Goal: Task Accomplishment & Management: Use online tool/utility

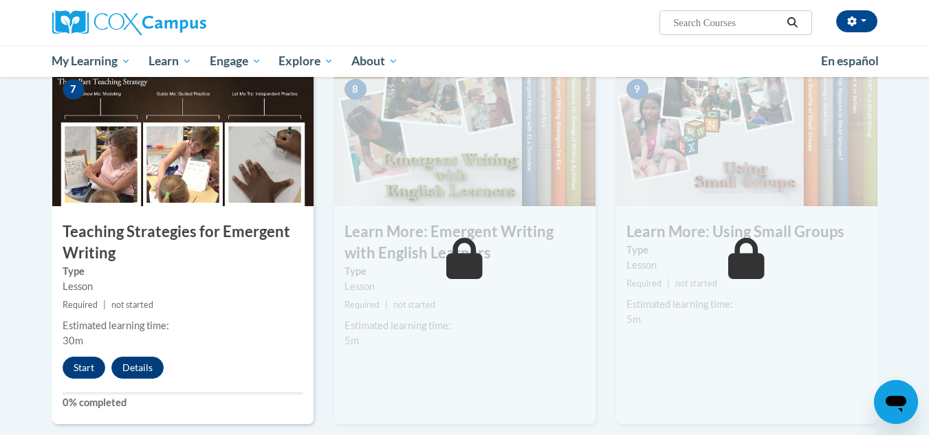
scroll to position [1049, 0]
click at [79, 333] on div "7 Teaching Strategies for Emergent Writing Type Lesson Required | not started E…" at bounding box center [182, 246] width 261 height 355
click at [85, 357] on button "Start" at bounding box center [84, 368] width 43 height 22
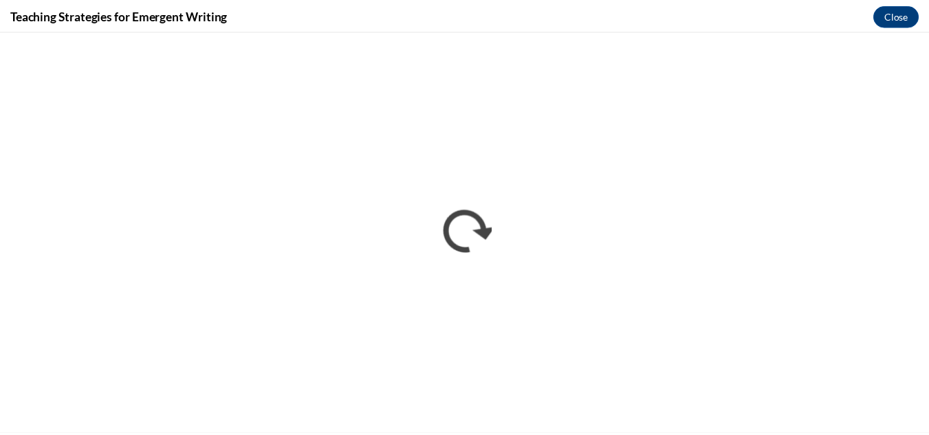
scroll to position [0, 0]
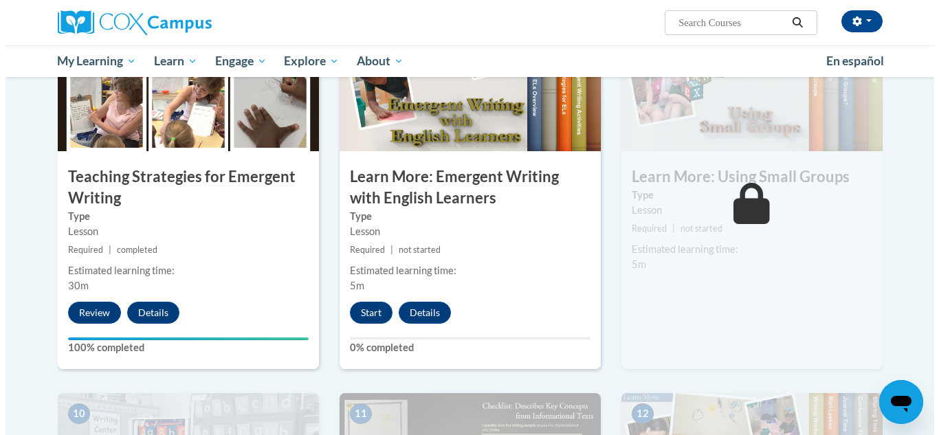
scroll to position [1092, 0]
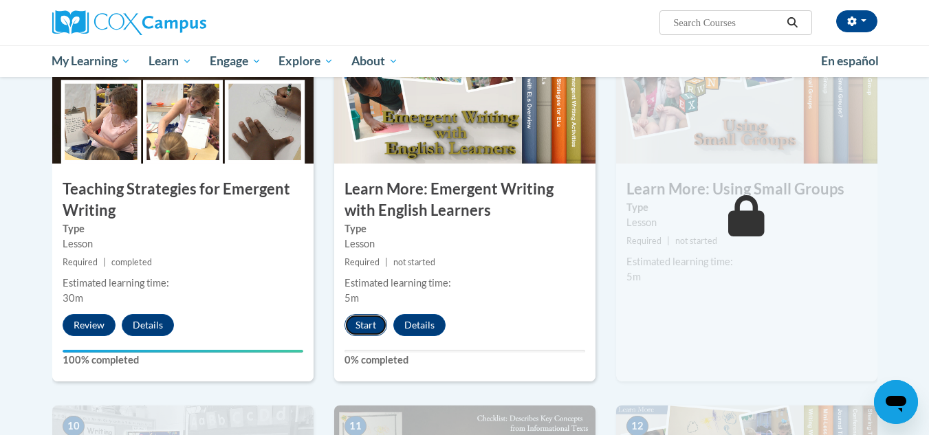
click at [367, 314] on button "Start" at bounding box center [365, 325] width 43 height 22
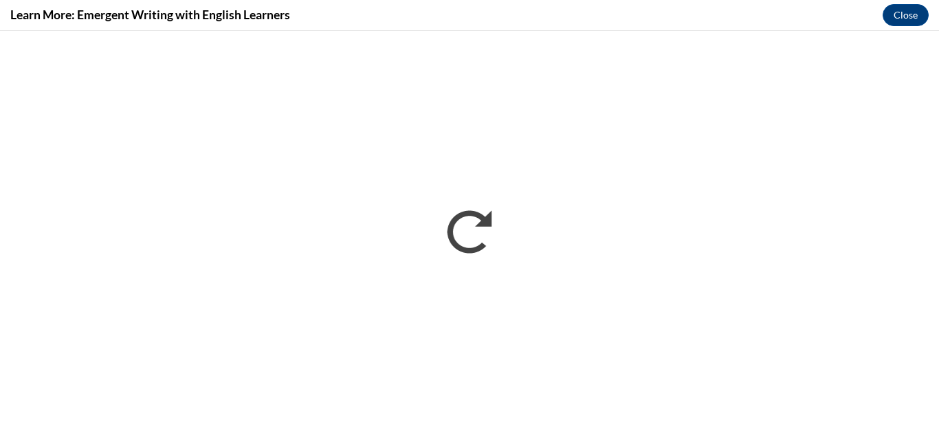
scroll to position [0, 0]
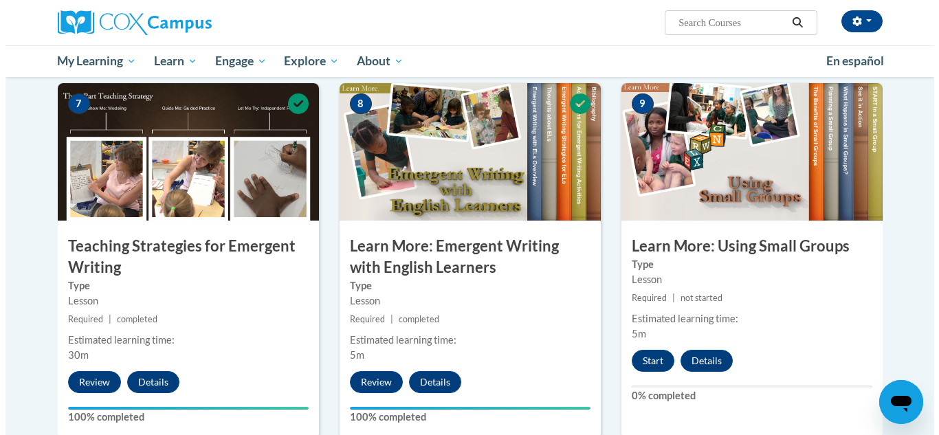
scroll to position [1067, 0]
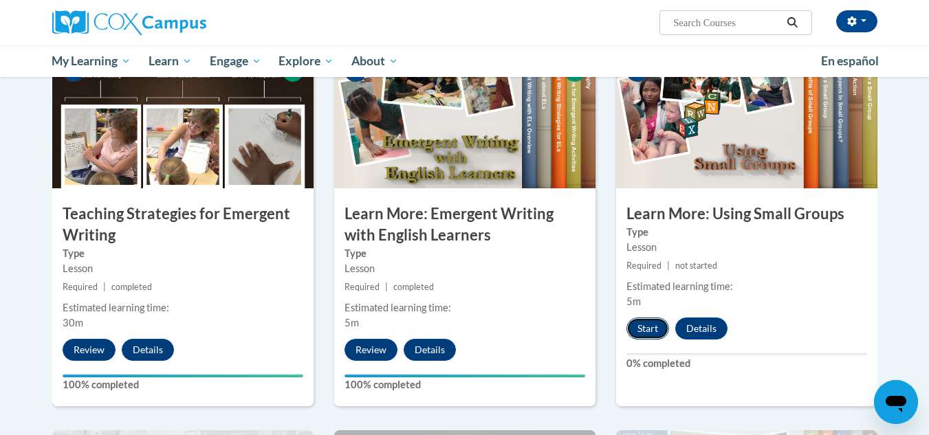
click at [636, 318] on button "Start" at bounding box center [647, 329] width 43 height 22
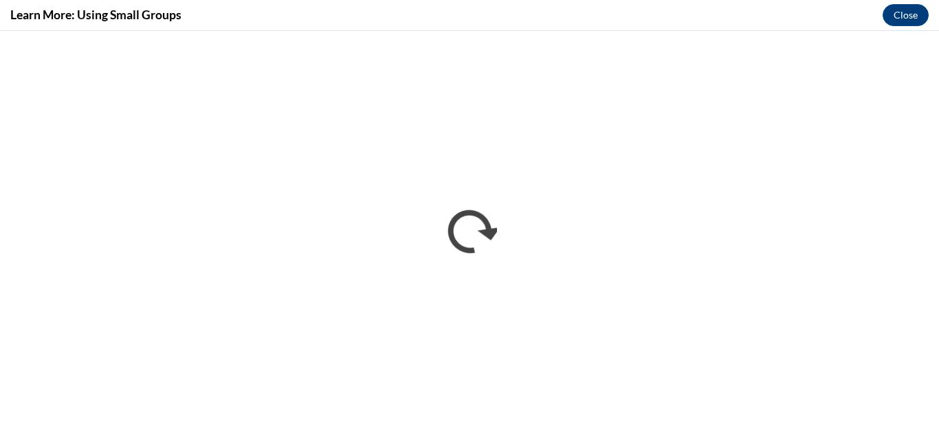
scroll to position [0, 0]
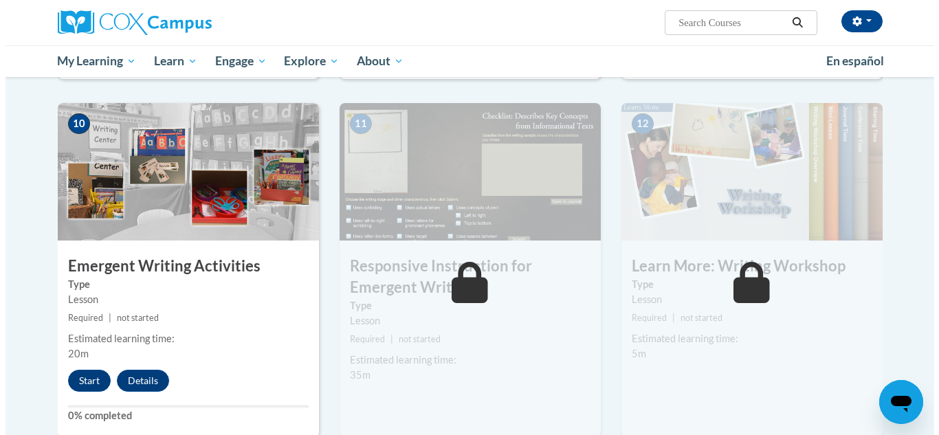
scroll to position [1410, 0]
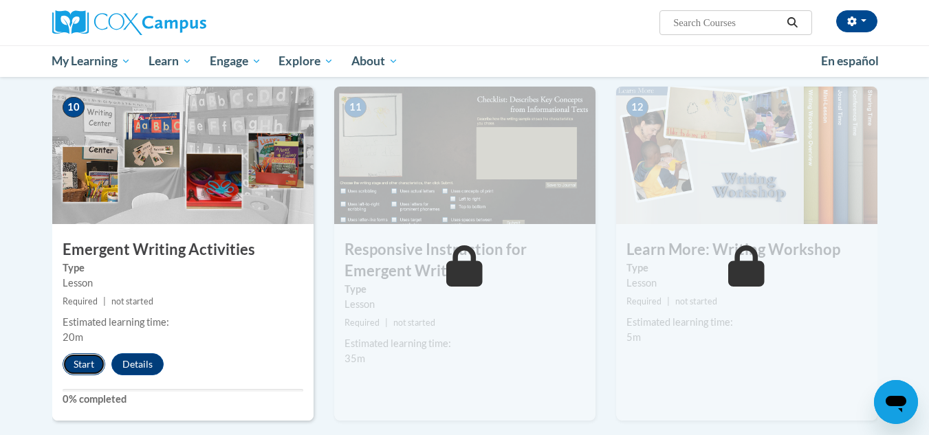
click at [91, 353] on button "Start" at bounding box center [84, 364] width 43 height 22
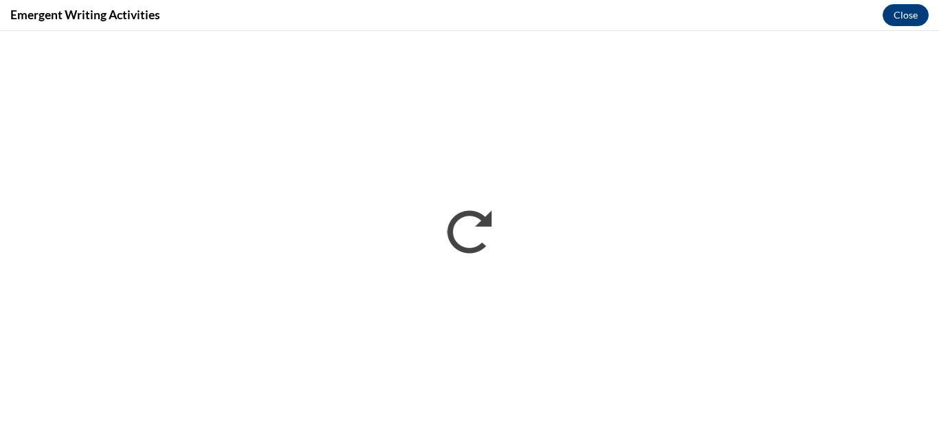
scroll to position [0, 0]
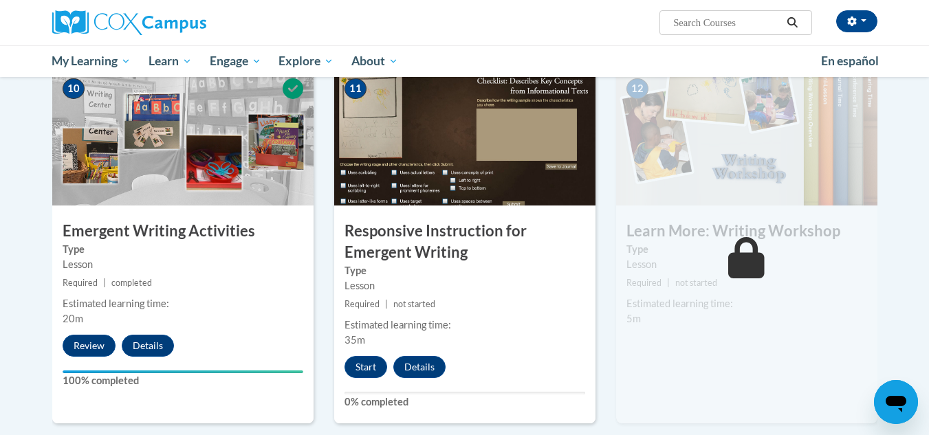
scroll to position [1433, 0]
